Goal: Task Accomplishment & Management: Manage account settings

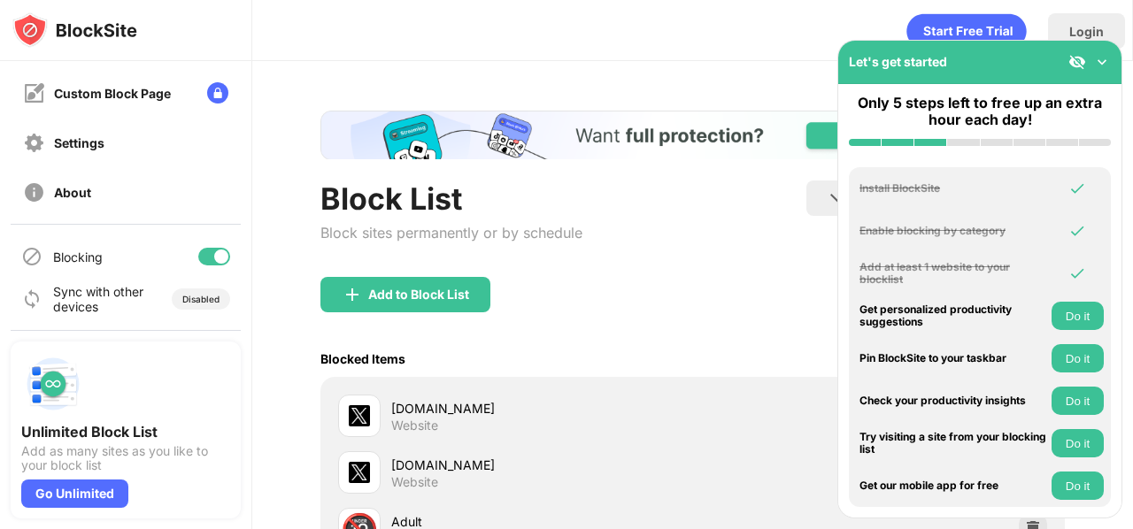
click at [200, 255] on div at bounding box center [214, 257] width 32 height 18
click at [206, 251] on div at bounding box center [214, 257] width 32 height 18
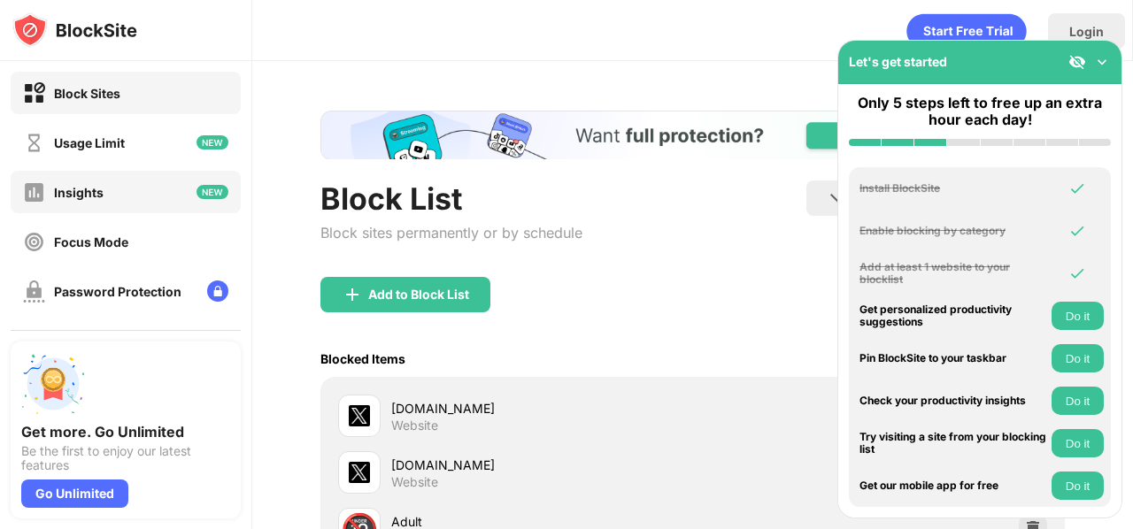
scroll to position [248, 0]
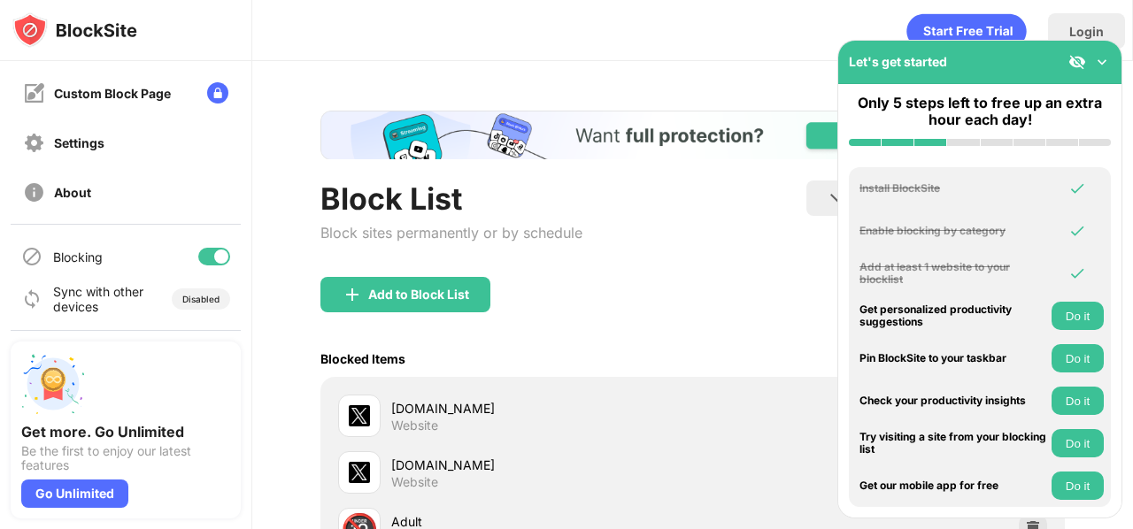
click at [198, 250] on div at bounding box center [214, 257] width 32 height 18
click at [200, 254] on div at bounding box center [207, 257] width 14 height 14
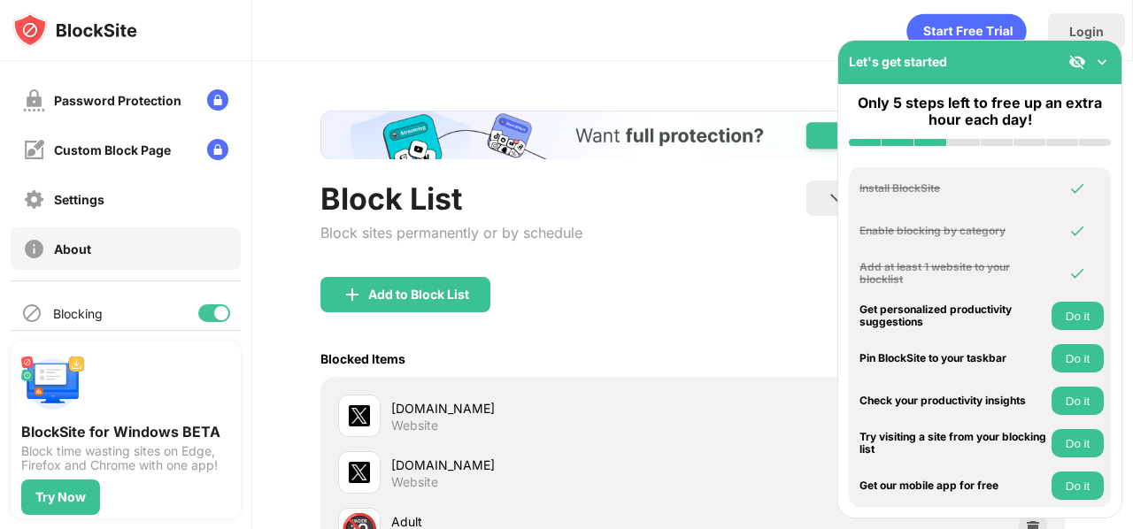
scroll to position [248, 0]
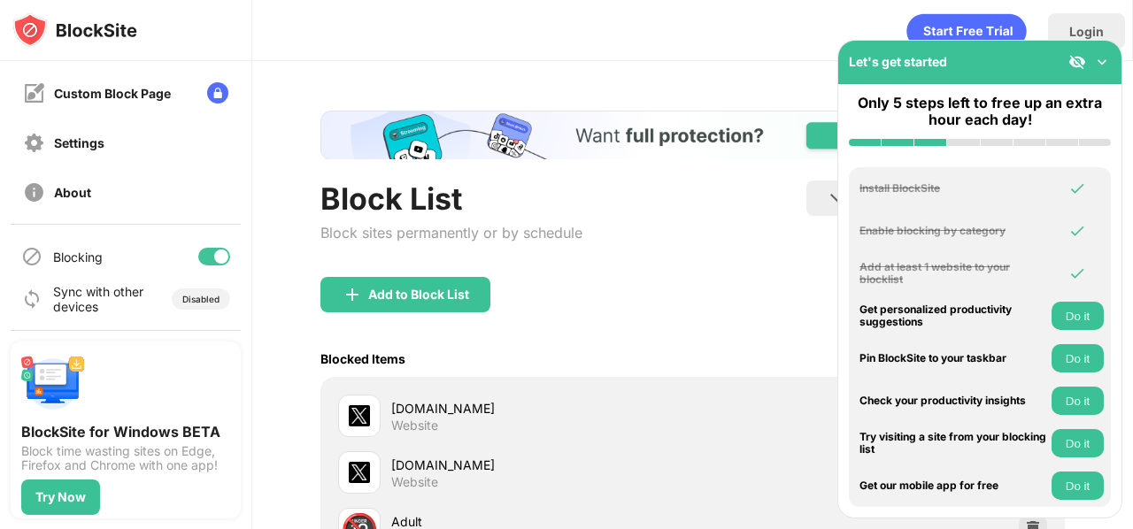
click at [214, 252] on div at bounding box center [221, 257] width 14 height 14
click at [209, 263] on div at bounding box center [214, 257] width 32 height 18
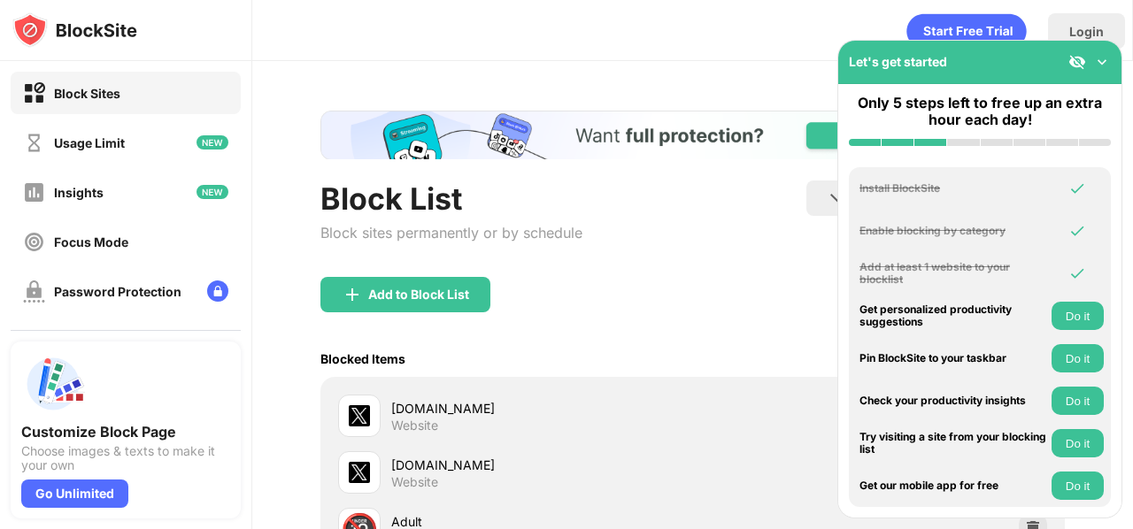
scroll to position [248, 0]
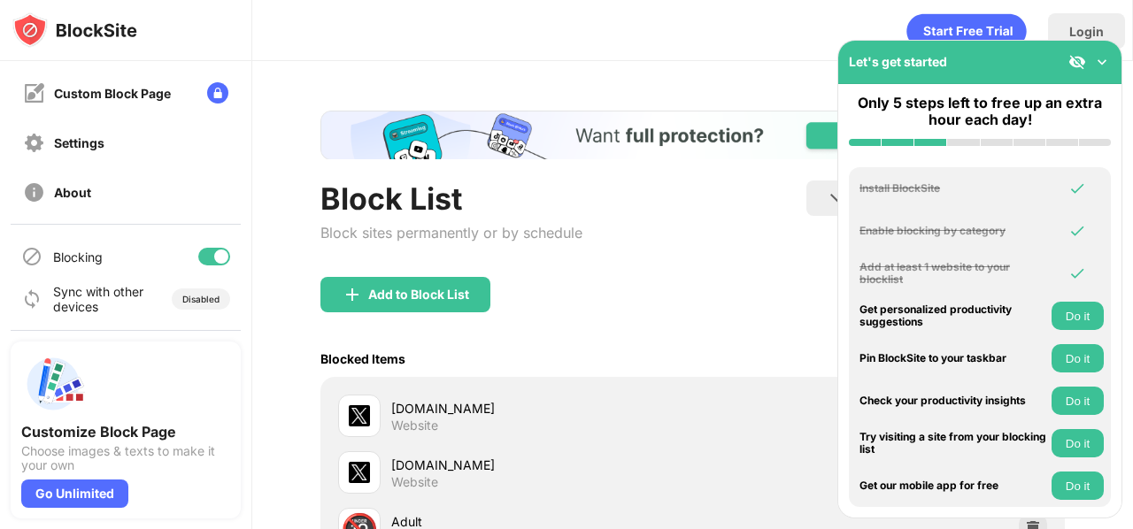
click at [198, 260] on div at bounding box center [214, 257] width 32 height 18
drag, startPoint x: 219, startPoint y: 254, endPoint x: 209, endPoint y: 255, distance: 9.8
click at [209, 255] on div "Blocking" at bounding box center [126, 256] width 230 height 42
click at [209, 255] on div at bounding box center [214, 257] width 32 height 18
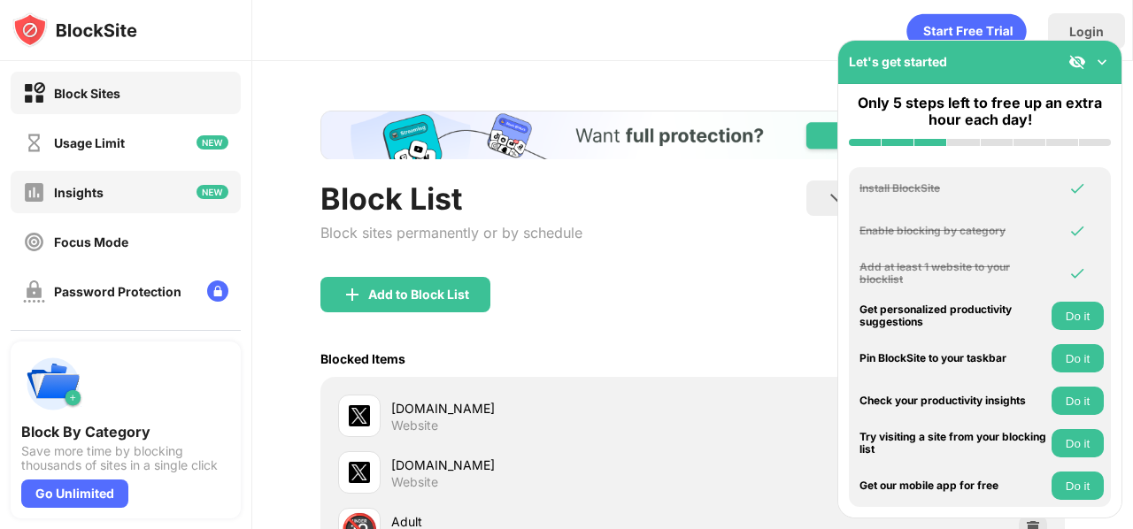
scroll to position [248, 0]
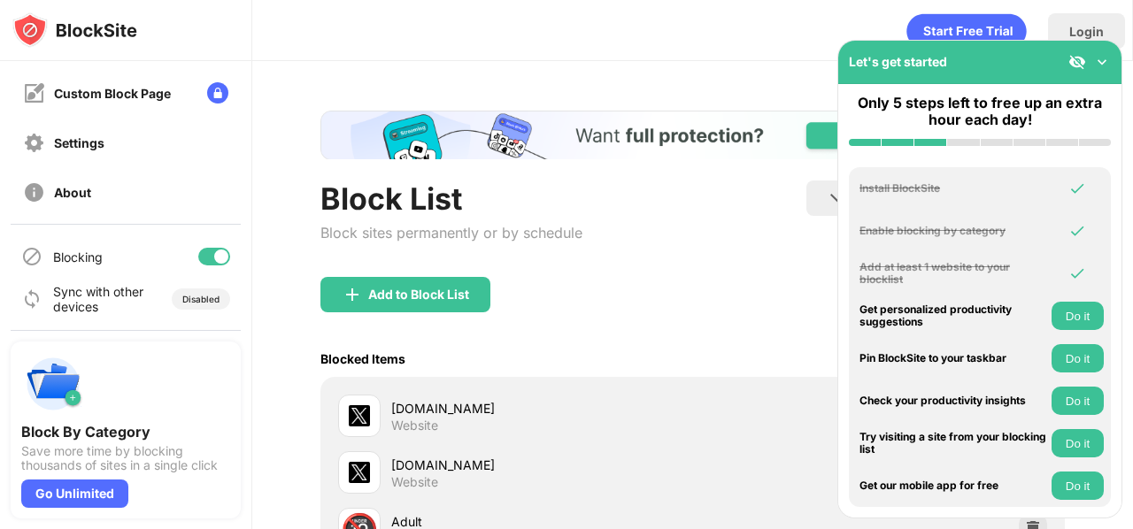
click at [198, 249] on div at bounding box center [214, 257] width 32 height 18
click at [204, 256] on div at bounding box center [214, 257] width 32 height 18
